Goal: Information Seeking & Learning: Learn about a topic

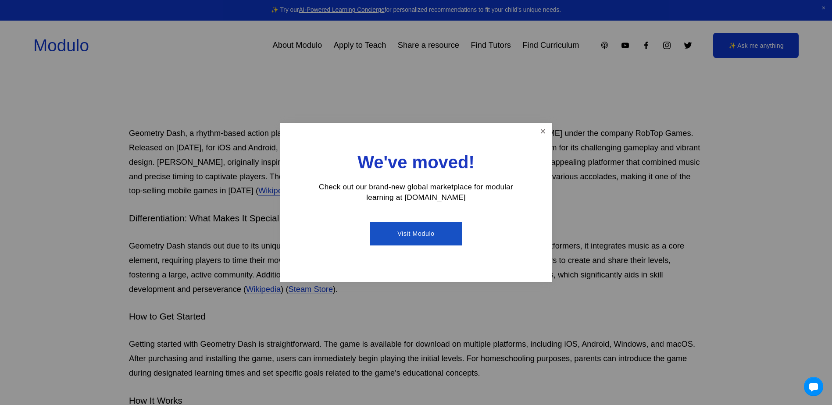
scroll to position [395, 0]
click at [533, 133] on div "We've moved! Check out our brand-new global marketplace for modular learning at…" at bounding box center [416, 203] width 272 height 160
click at [541, 135] on link "Close" at bounding box center [542, 131] width 15 height 15
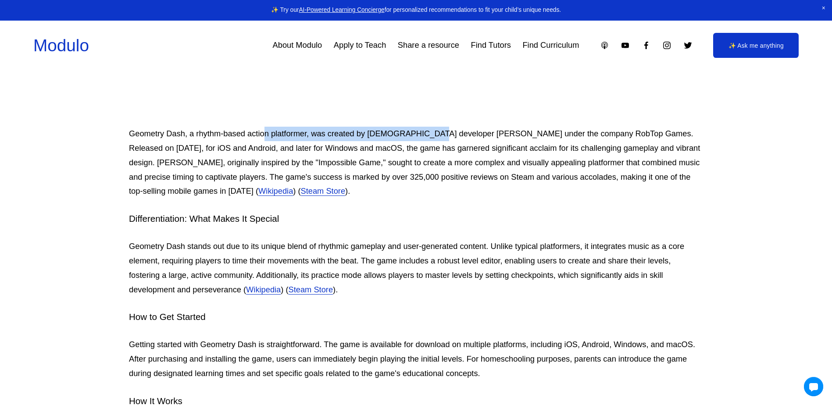
drag, startPoint x: 267, startPoint y: 140, endPoint x: 431, endPoint y: 140, distance: 164.5
click at [431, 140] on p "Geometry Dash, a rhythm-based action platformer, was created by [DEMOGRAPHIC_DA…" at bounding box center [416, 163] width 574 height 72
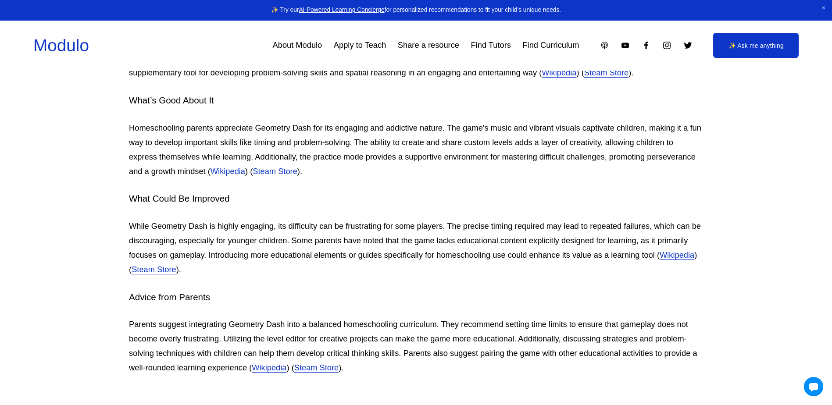
scroll to position [1185, 0]
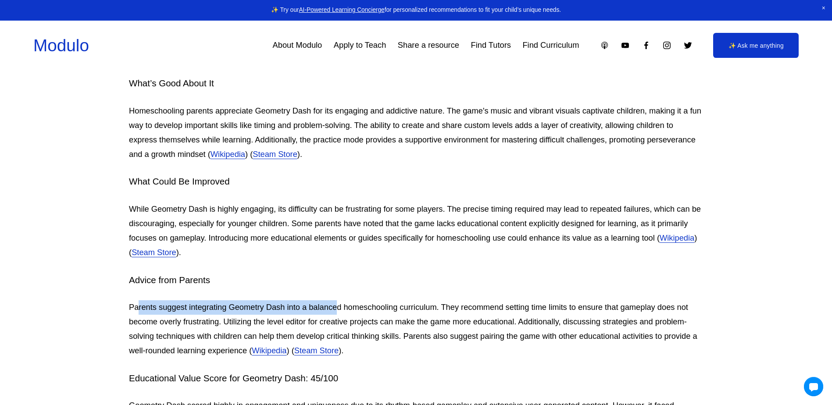
drag, startPoint x: 138, startPoint y: 308, endPoint x: 339, endPoint y: 308, distance: 200.9
click at [339, 308] on p "Parents suggest integrating Geometry Dash into a balanced homeschooling curricu…" at bounding box center [416, 330] width 574 height 58
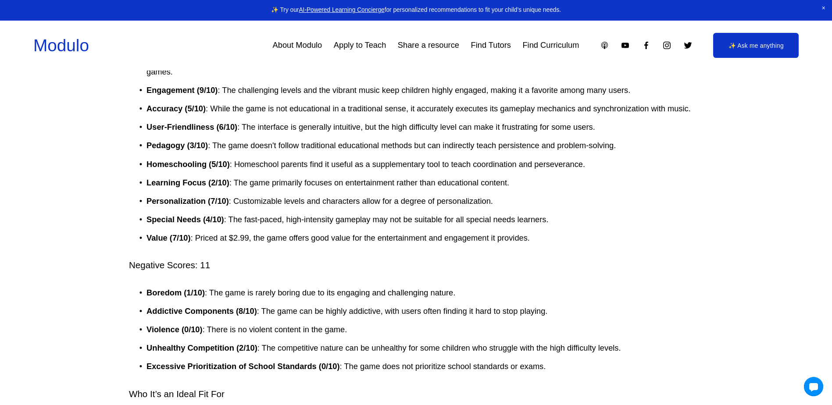
scroll to position [1711, 0]
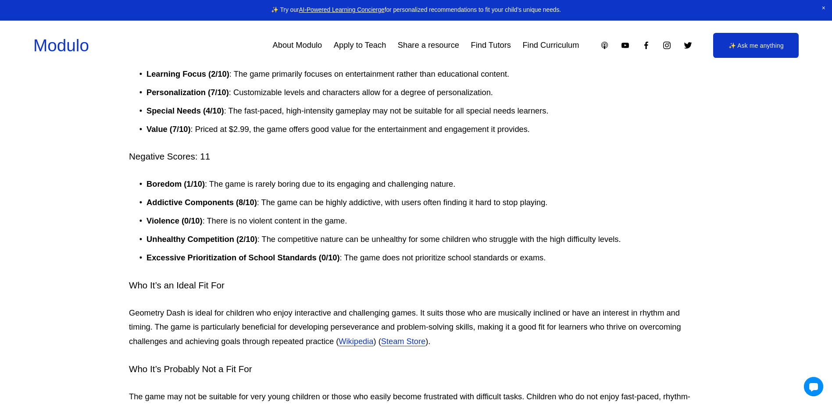
click at [240, 191] on p "Boredom (1/10) : The game is rarely boring due to its engaging and challenging …" at bounding box center [425, 184] width 557 height 14
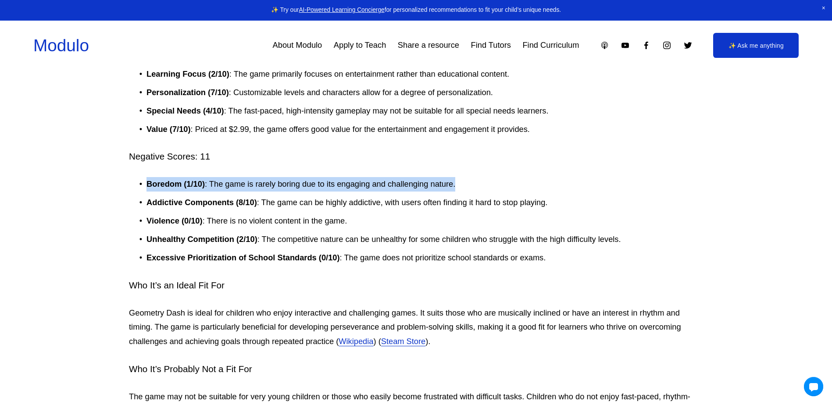
click at [240, 191] on p "Boredom (1/10) : The game is rarely boring due to its engaging and challenging …" at bounding box center [425, 184] width 557 height 14
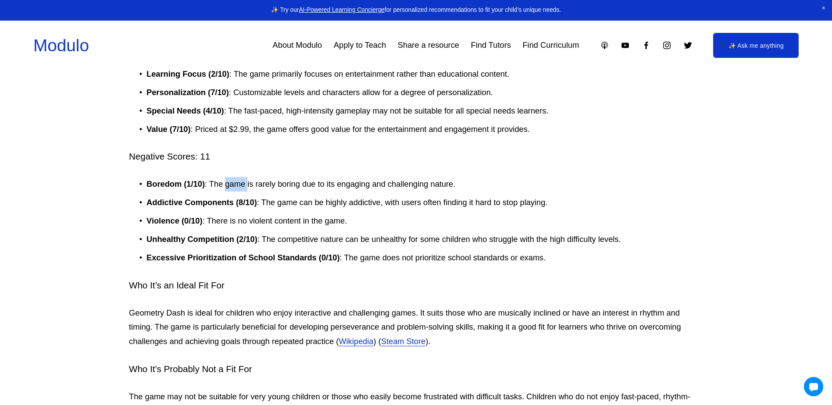
click at [240, 191] on p "Boredom (1/10) : The game is rarely boring due to its engaging and challenging …" at bounding box center [425, 184] width 557 height 14
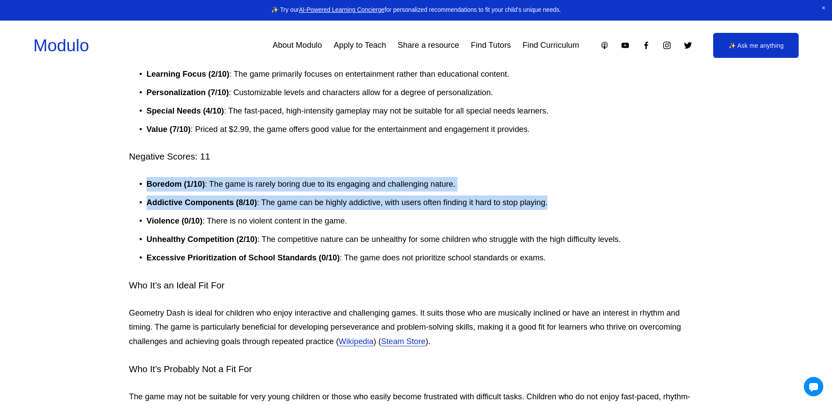
drag, startPoint x: 240, startPoint y: 191, endPoint x: 240, endPoint y: 201, distance: 9.7
click at [240, 201] on ul "Boredom (1/10) : The game is rarely boring due to its engaging and challenging …" at bounding box center [416, 221] width 574 height 88
click at [240, 201] on strong "Addictive Components (8/10)" at bounding box center [202, 202] width 111 height 9
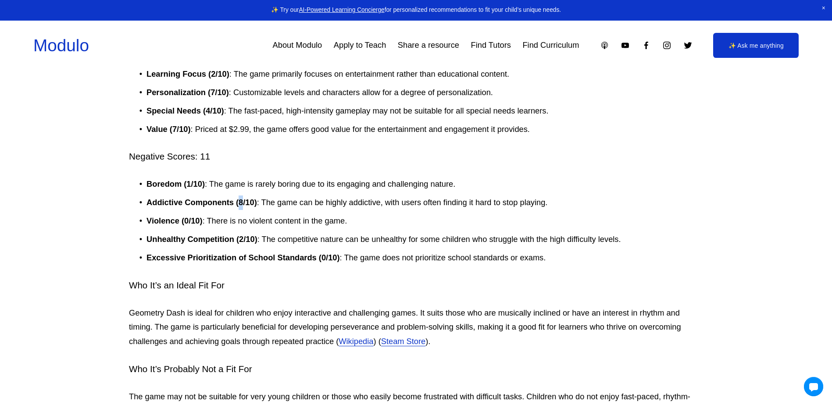
click at [240, 201] on strong "Addictive Components (8/10)" at bounding box center [202, 202] width 111 height 9
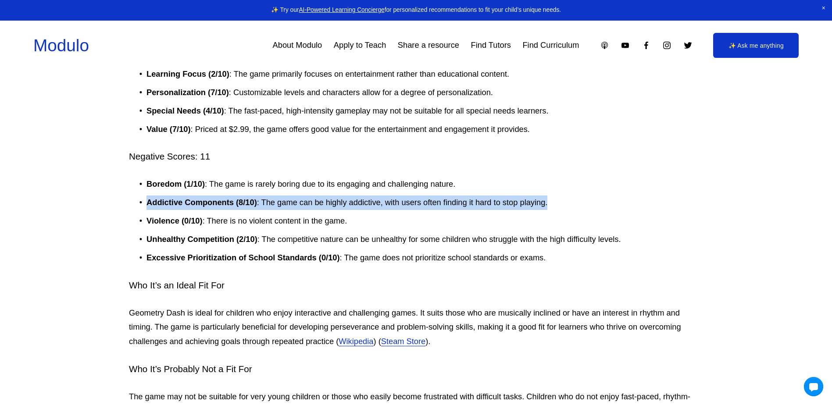
click at [240, 201] on strong "Addictive Components (8/10)" at bounding box center [202, 202] width 111 height 9
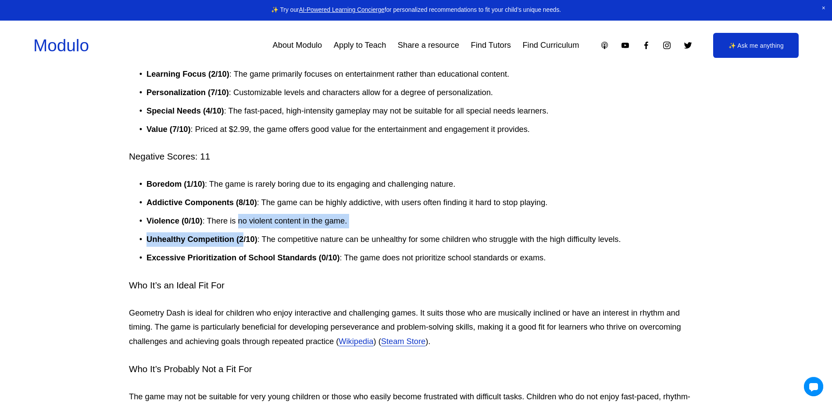
drag, startPoint x: 240, startPoint y: 226, endPoint x: 243, endPoint y: 240, distance: 15.0
click at [243, 240] on ul "Boredom (1/10) : The game is rarely boring due to its engaging and challenging …" at bounding box center [416, 221] width 574 height 88
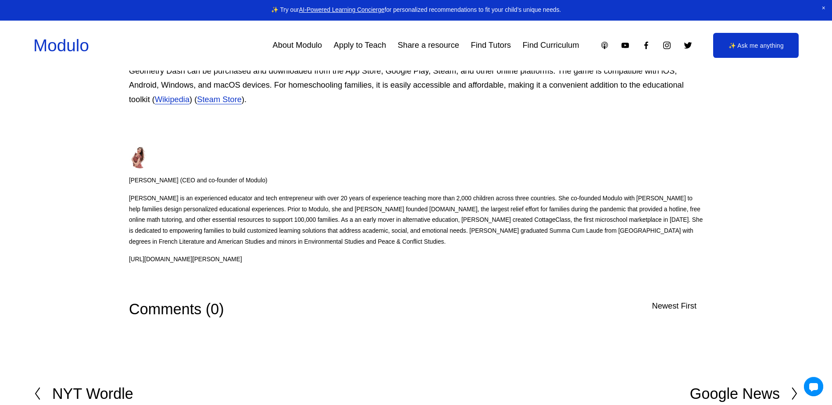
scroll to position [2281, 0]
